Goal: Go to known website: Go to known website

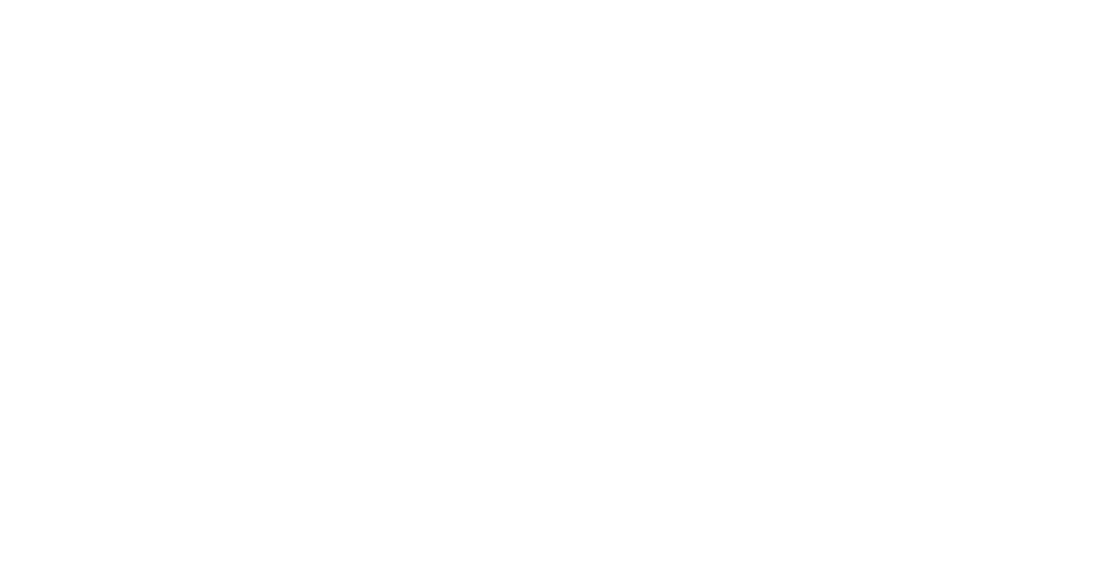
click at [363, 112] on main at bounding box center [547, 294] width 1094 height 588
